Goal: Task Accomplishment & Management: Use online tool/utility

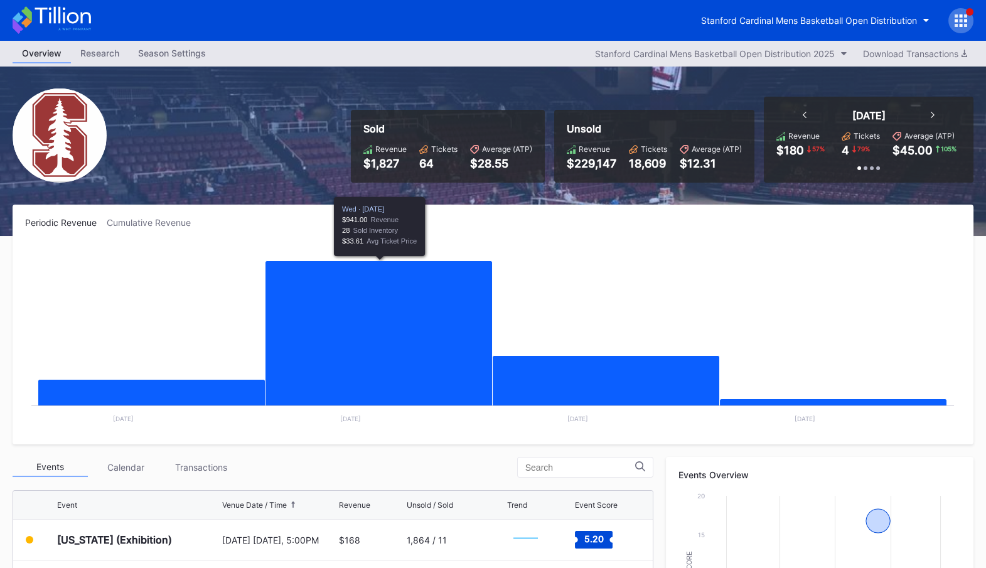
click at [883, 16] on div "Stanford Cardinal Mens Basketball Open Distribution" at bounding box center [809, 20] width 216 height 11
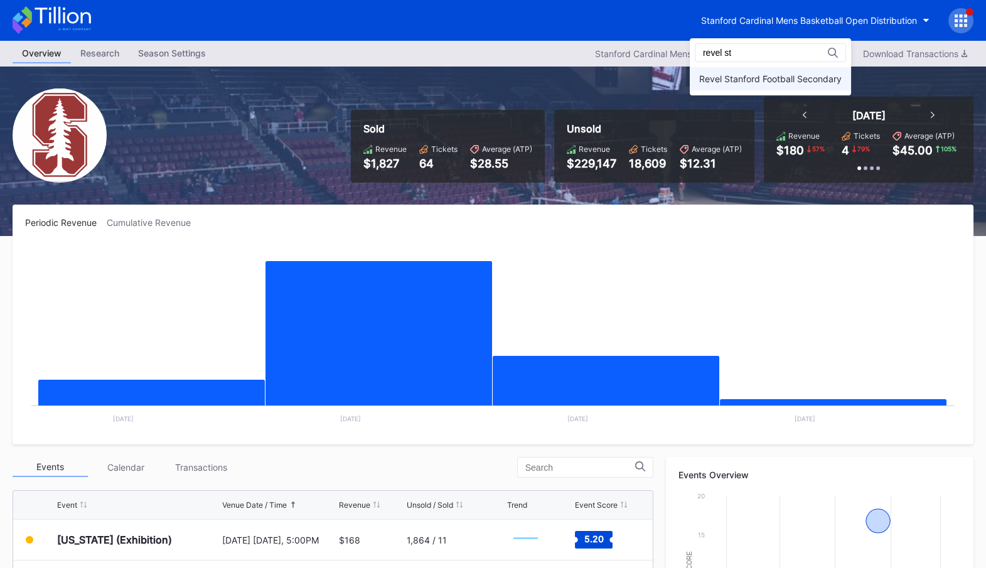
type input "revel st"
click at [827, 79] on div "Revel Stanford Football Secondary" at bounding box center [770, 78] width 142 height 11
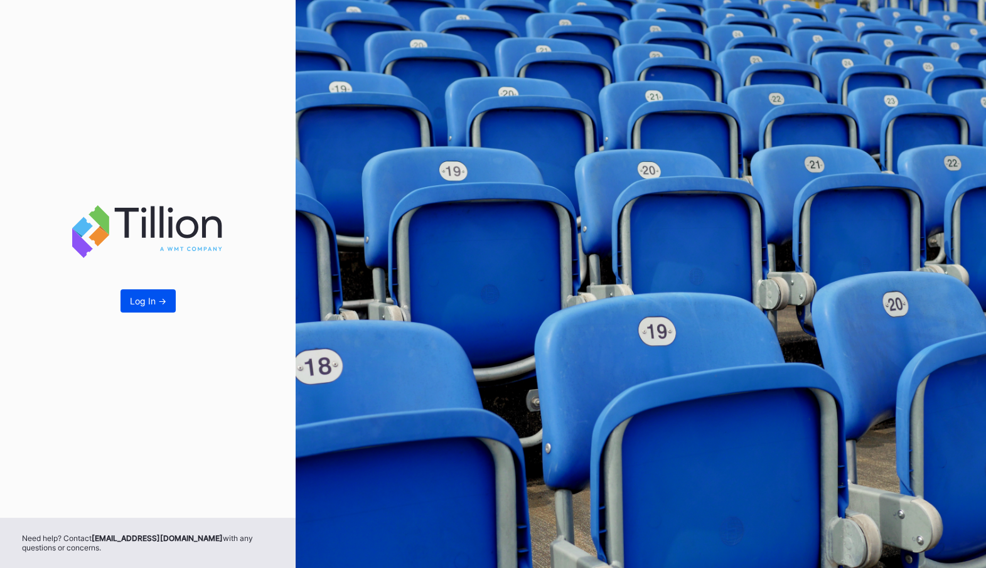
click at [139, 306] on div "Log In ->" at bounding box center [148, 301] width 36 height 11
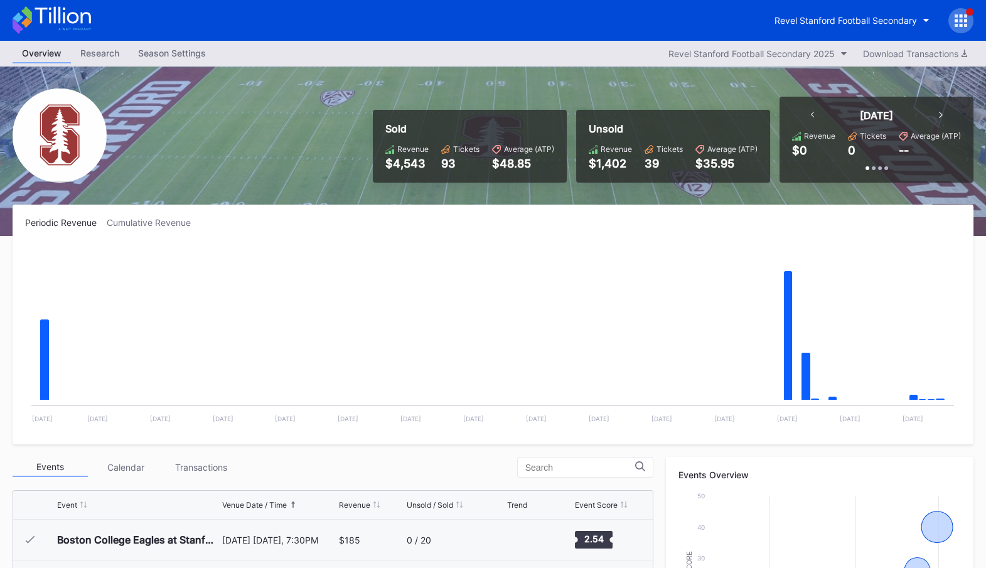
click at [814, 116] on div "[DATE]" at bounding box center [876, 115] width 157 height 13
click at [813, 116] on icon at bounding box center [813, 115] width 4 height 6
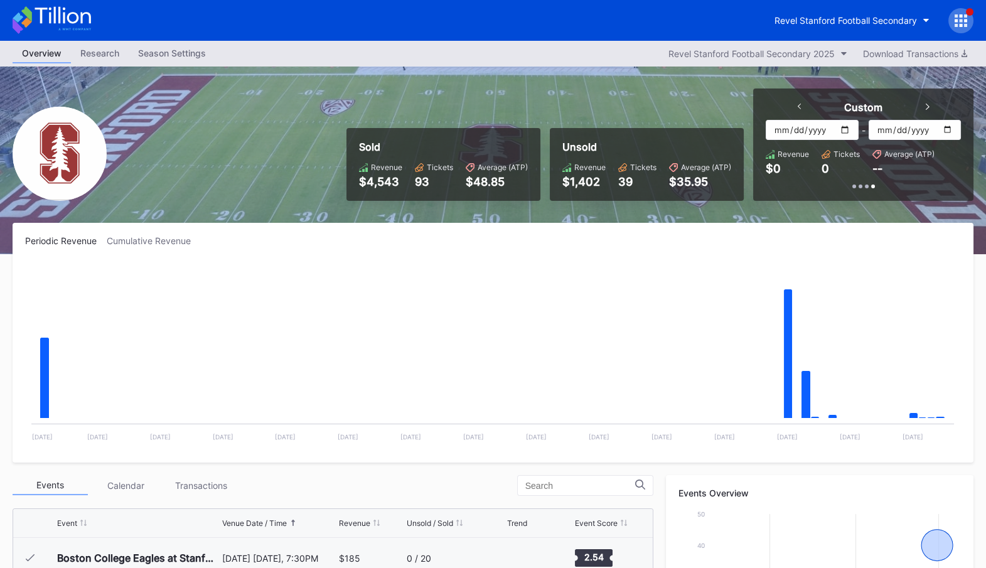
click at [846, 124] on input "[DATE]" at bounding box center [811, 130] width 92 height 20
type input "[DATE]"
click at [954, 125] on input "[DATE]" at bounding box center [914, 130] width 92 height 20
click at [948, 128] on input "[DATE]" at bounding box center [914, 130] width 92 height 20
type input "[DATE]"
